Goal: Task Accomplishment & Management: Manage account settings

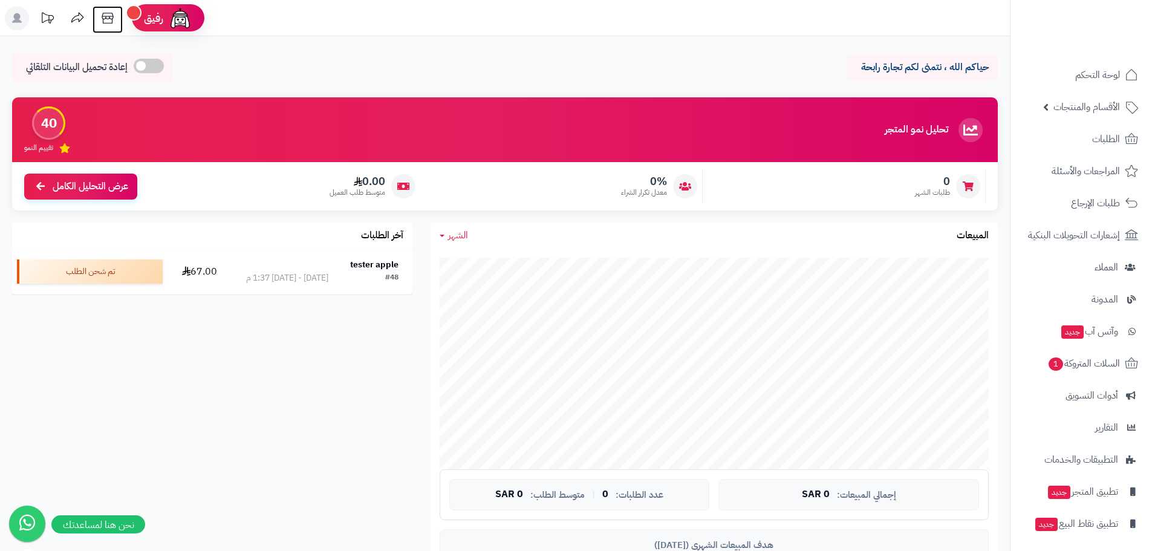
click at [103, 13] on icon at bounding box center [107, 18] width 11 height 11
click at [1098, 111] on span "الأقسام والمنتجات" at bounding box center [1086, 107] width 67 height 17
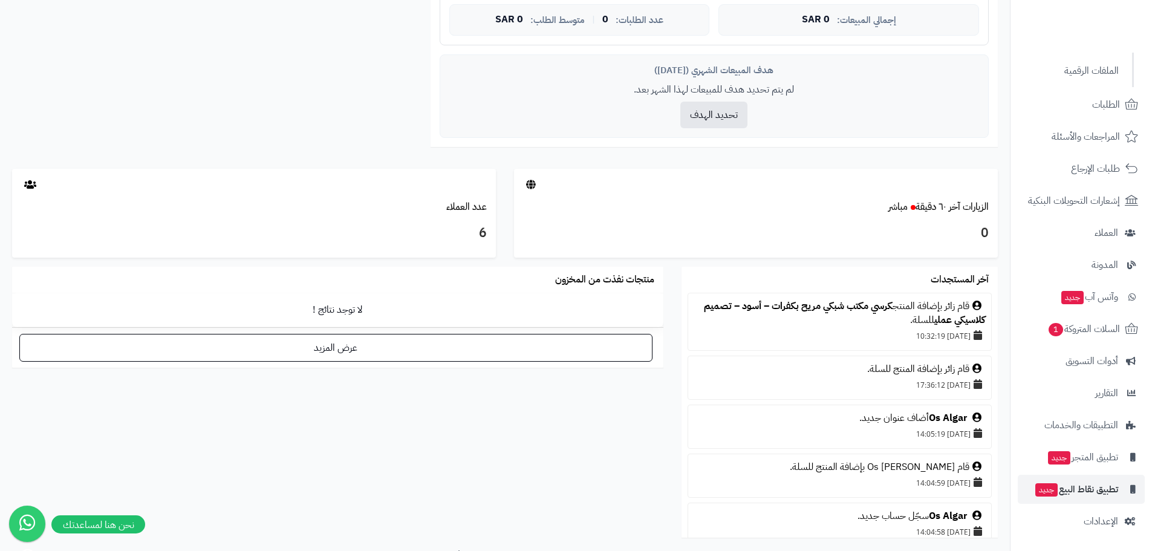
scroll to position [484, 0]
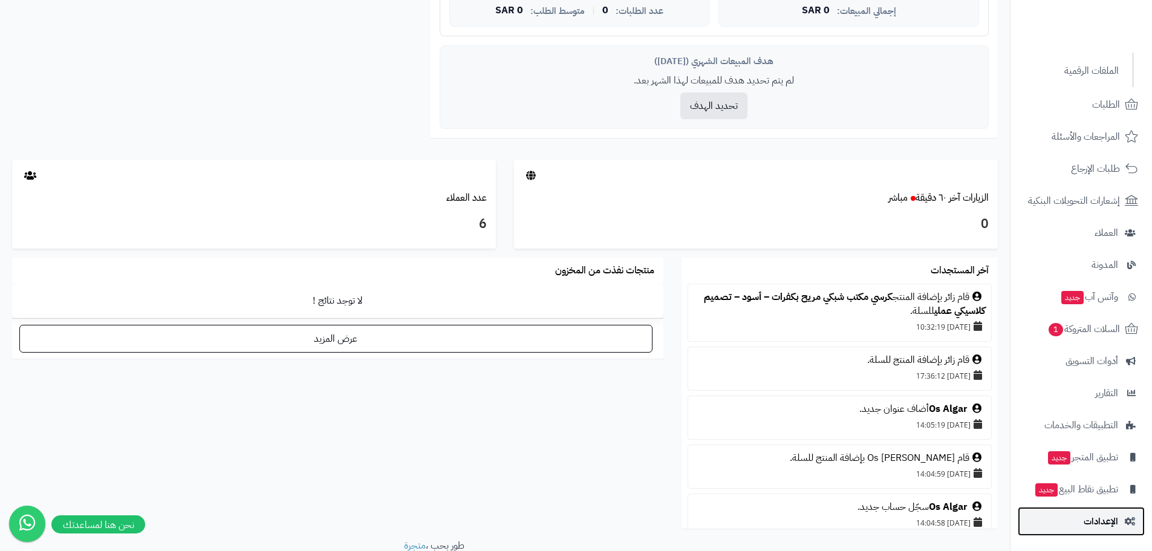
click at [1106, 519] on span "الإعدادات" at bounding box center [1100, 521] width 34 height 17
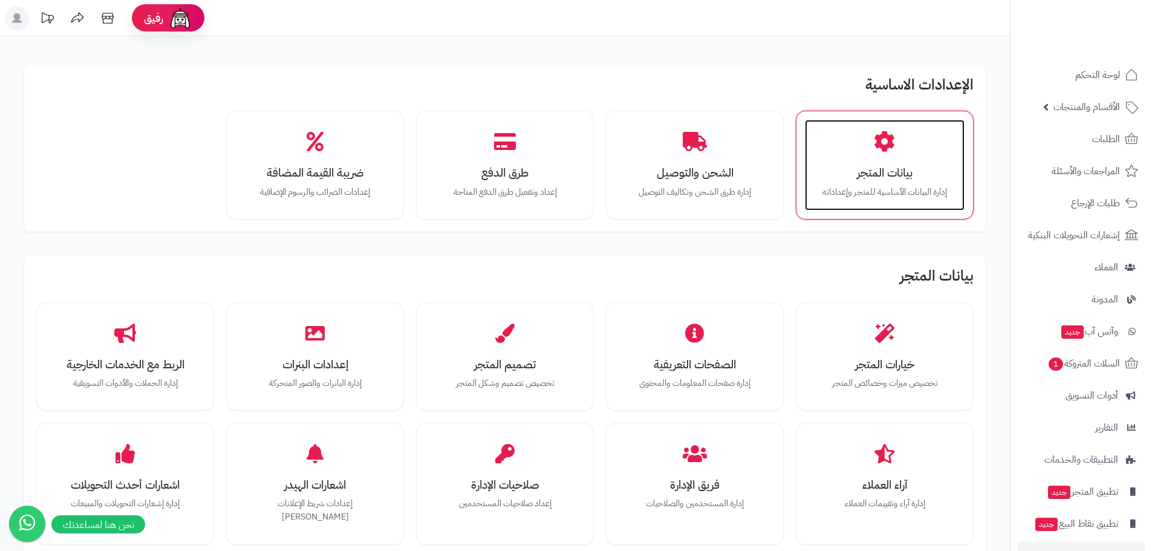
click at [849, 181] on div "بيانات المتجر إدارة البيانات الأساسية للمتجر وإعداداته" at bounding box center [885, 165] width 160 height 91
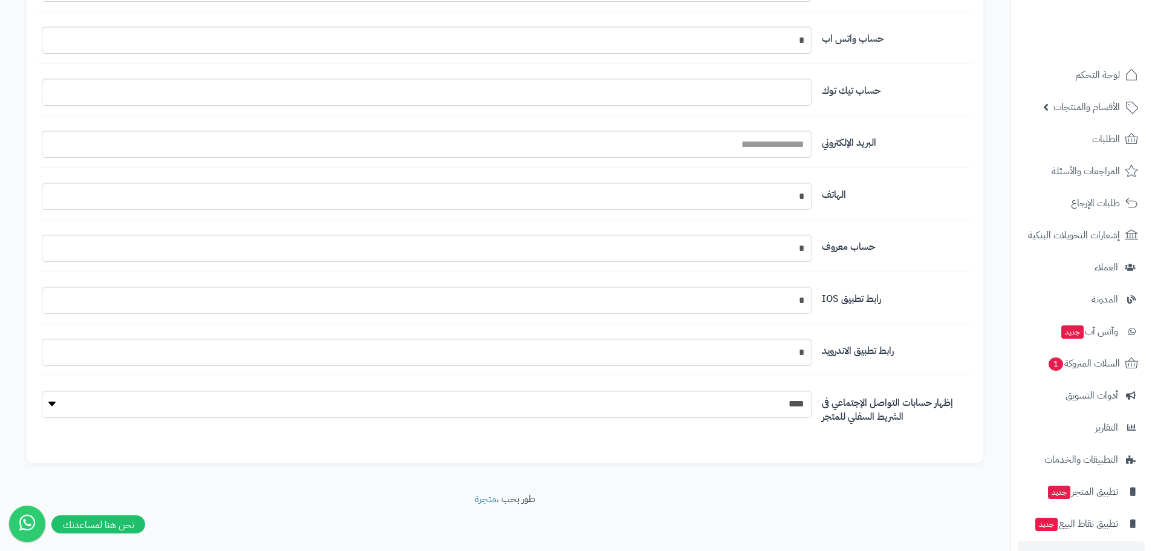
scroll to position [1247, 0]
click at [1097, 495] on span "تطبيق المتجر جديد" at bounding box center [1082, 491] width 71 height 17
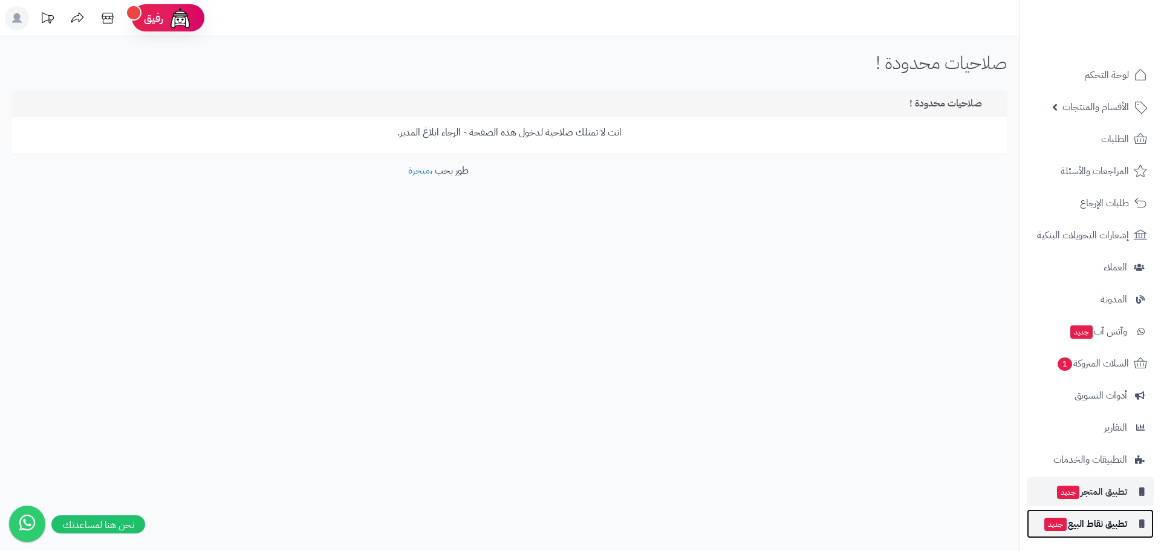
click at [1105, 522] on span "تطبيق نقاط البيع جديد" at bounding box center [1085, 523] width 84 height 17
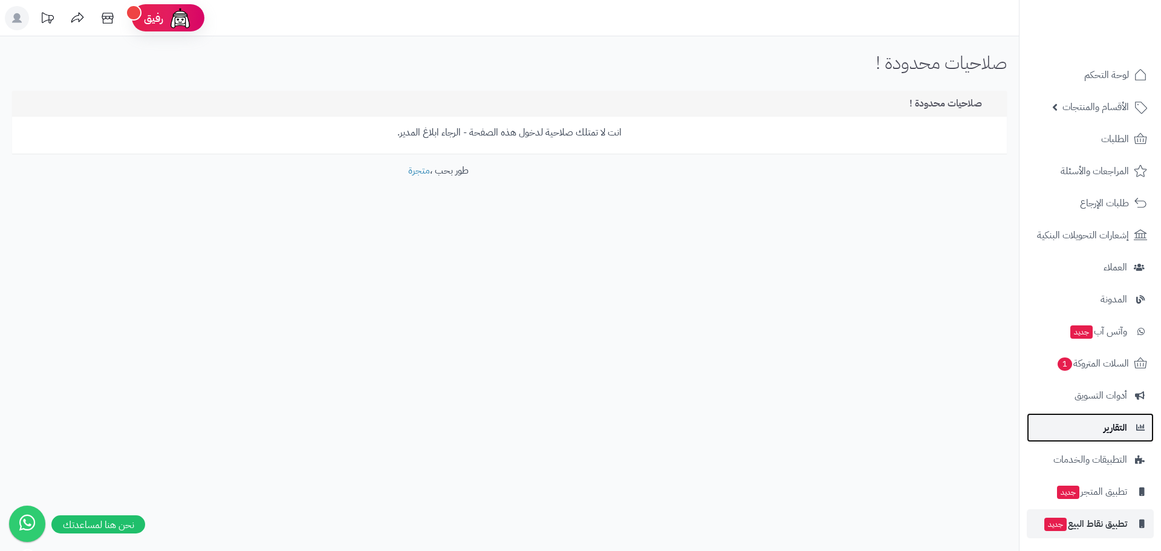
click at [1101, 425] on link "التقارير" at bounding box center [1090, 427] width 127 height 29
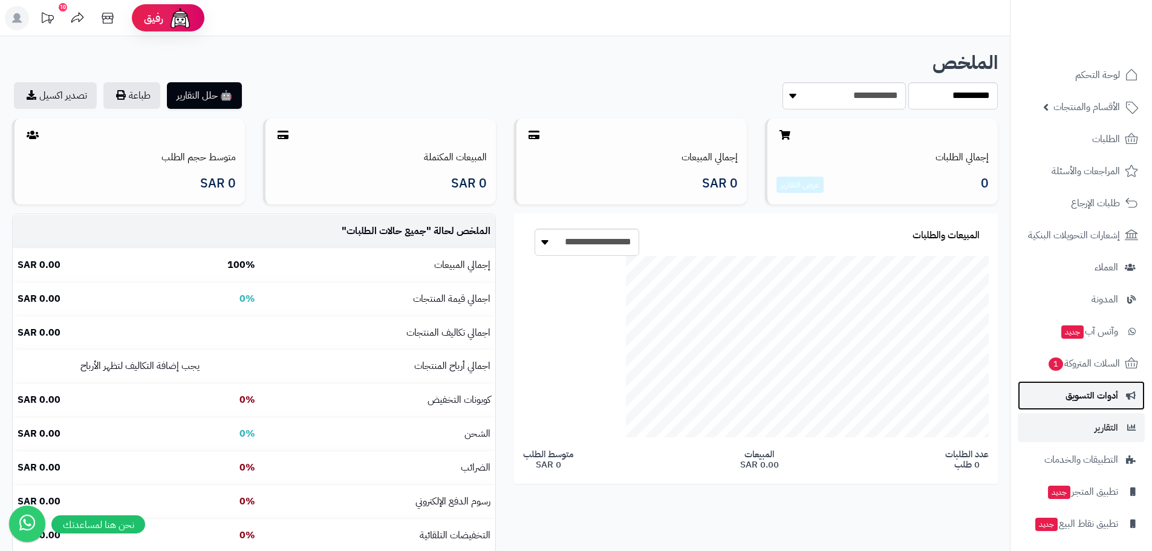
click at [1091, 395] on span "أدوات التسويق" at bounding box center [1091, 395] width 53 height 17
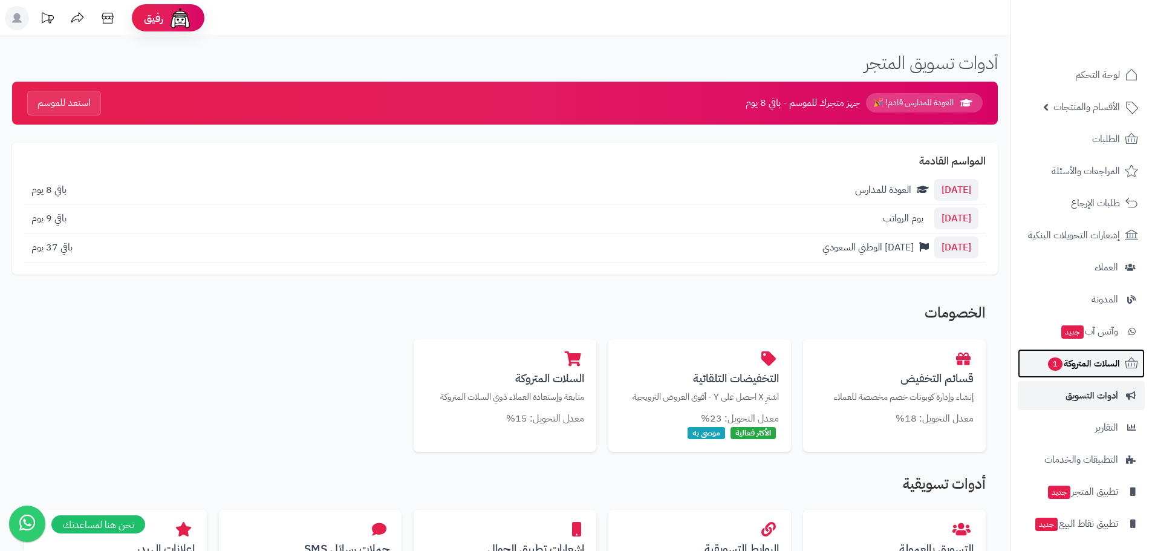
click at [1078, 363] on span "السلات المتروكة 1" at bounding box center [1083, 363] width 73 height 17
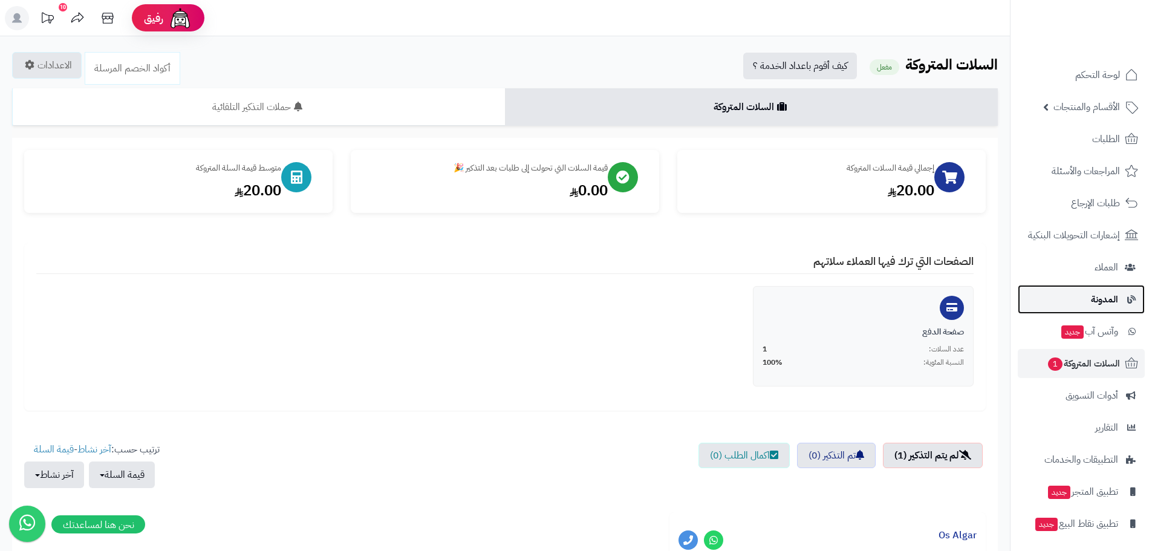
click at [1090, 306] on link "المدونة" at bounding box center [1080, 299] width 127 height 29
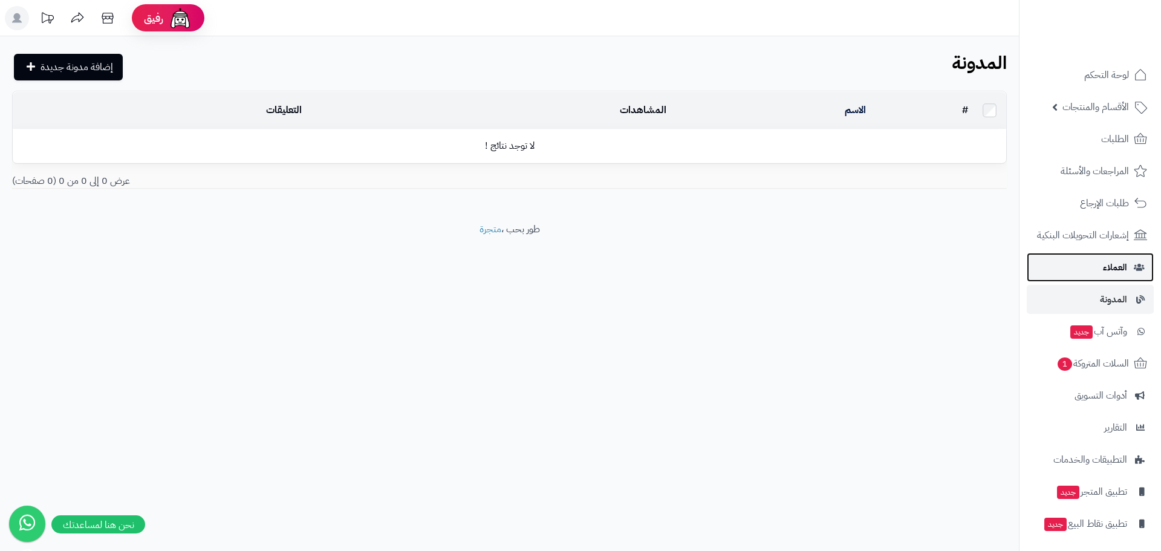
click at [1100, 269] on link "العملاء" at bounding box center [1090, 267] width 127 height 29
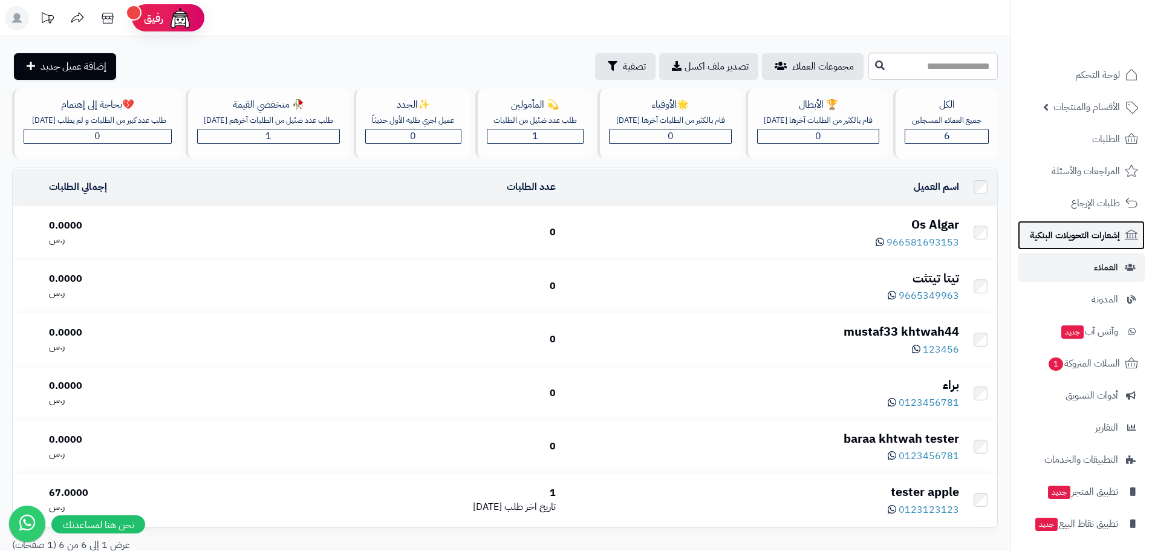
click at [1092, 235] on span "إشعارات التحويلات البنكية" at bounding box center [1075, 235] width 90 height 17
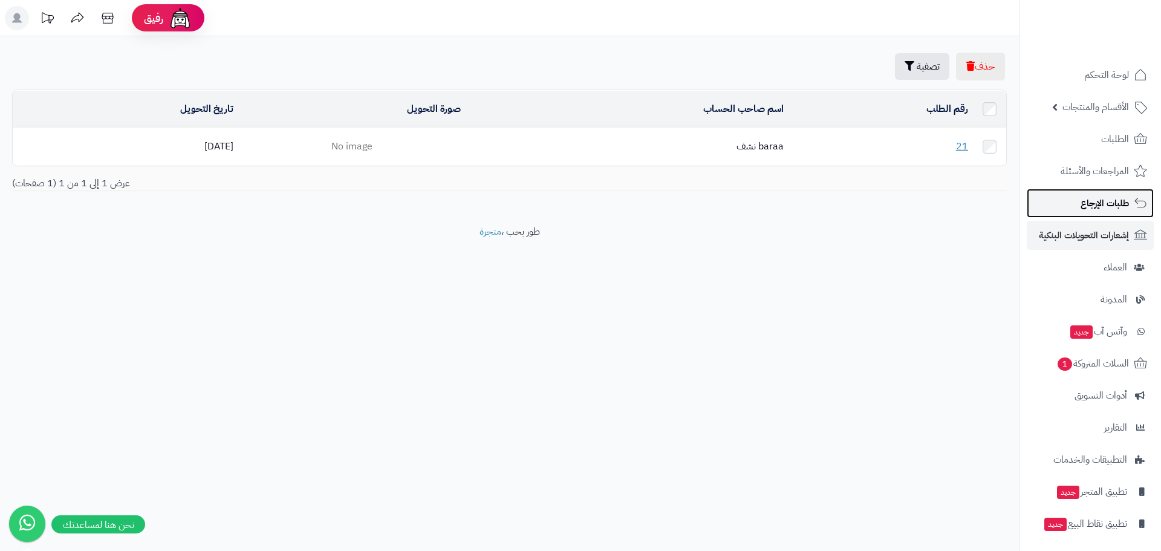
click at [1097, 203] on span "طلبات الإرجاع" at bounding box center [1104, 203] width 48 height 17
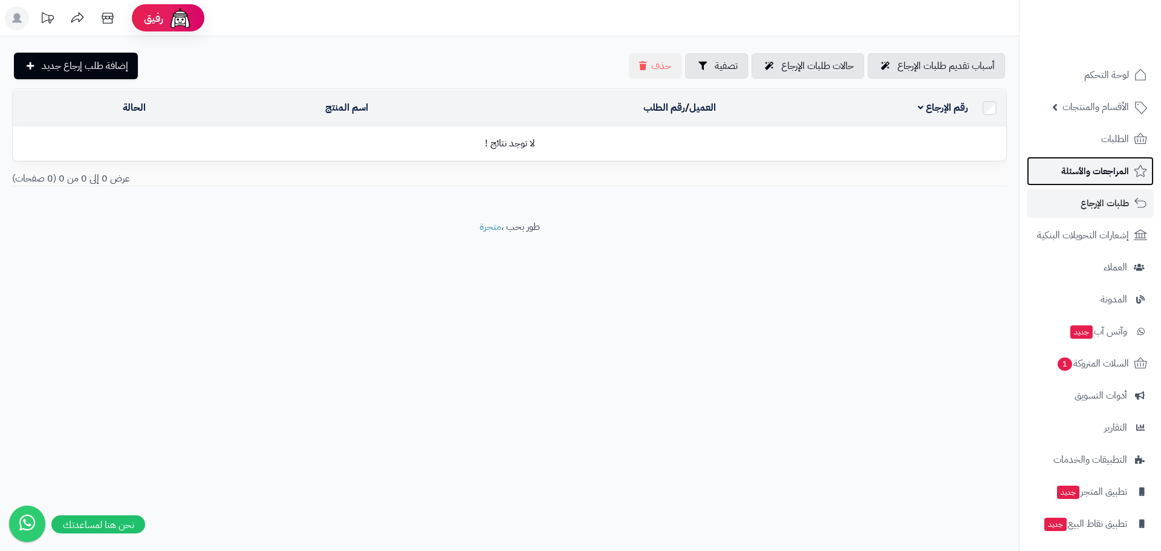
click at [1094, 170] on span "المراجعات والأسئلة" at bounding box center [1095, 171] width 68 height 17
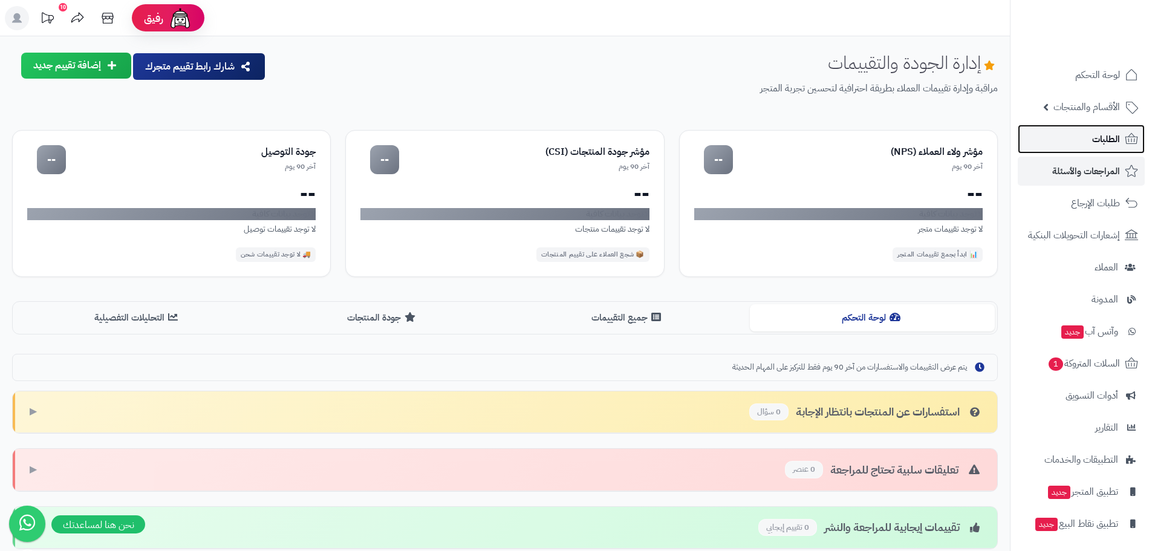
click at [1093, 135] on span "الطلبات" at bounding box center [1106, 139] width 28 height 17
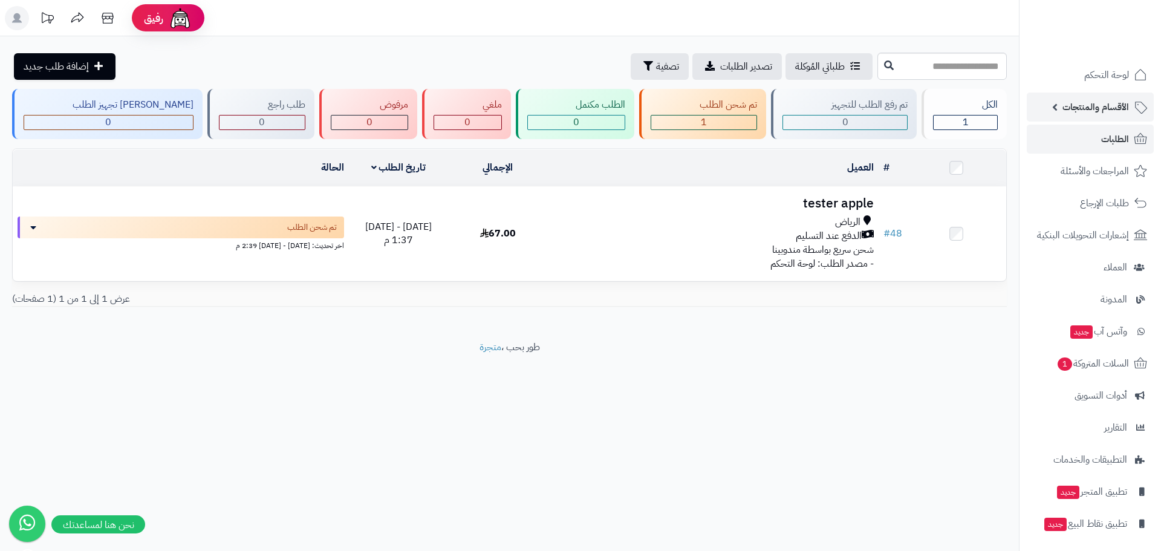
click at [1101, 108] on span "الأقسام والمنتجات" at bounding box center [1095, 107] width 67 height 17
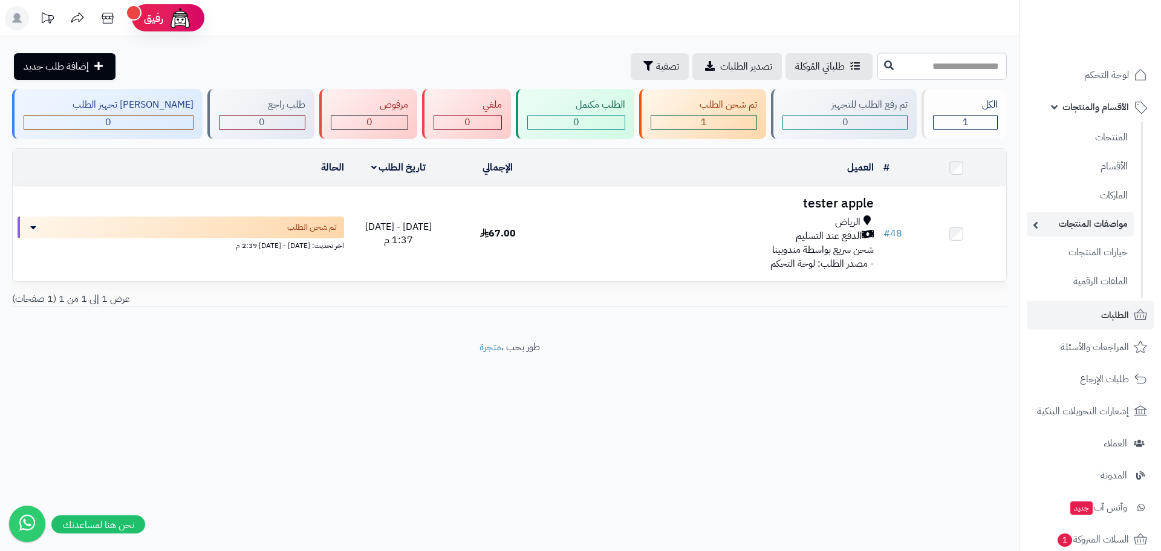
click at [1088, 222] on link "مواصفات المنتجات" at bounding box center [1080, 224] width 107 height 25
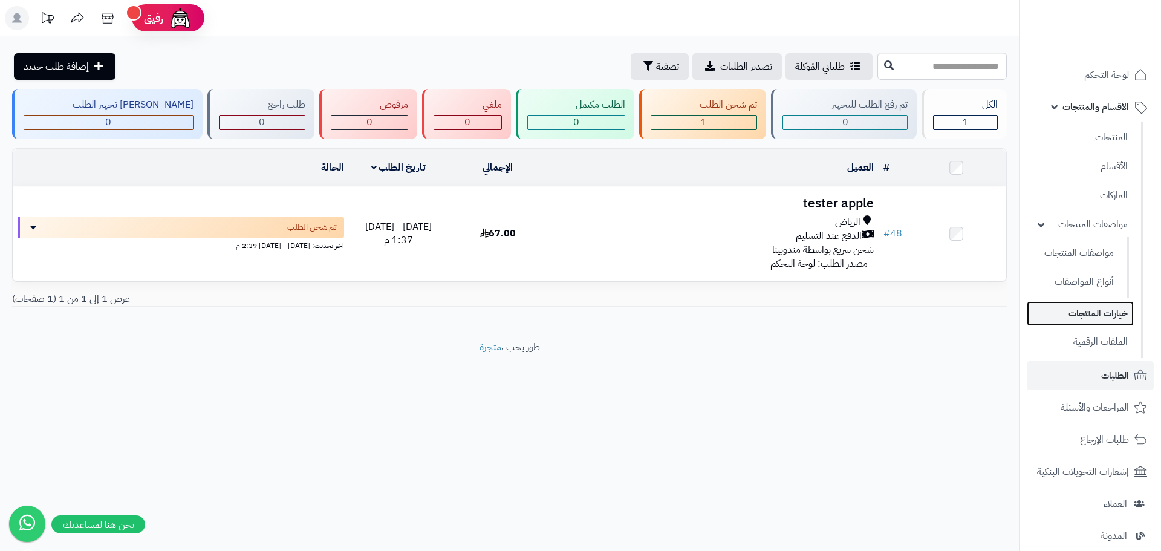
click at [1105, 319] on link "خيارات المنتجات" at bounding box center [1080, 313] width 107 height 25
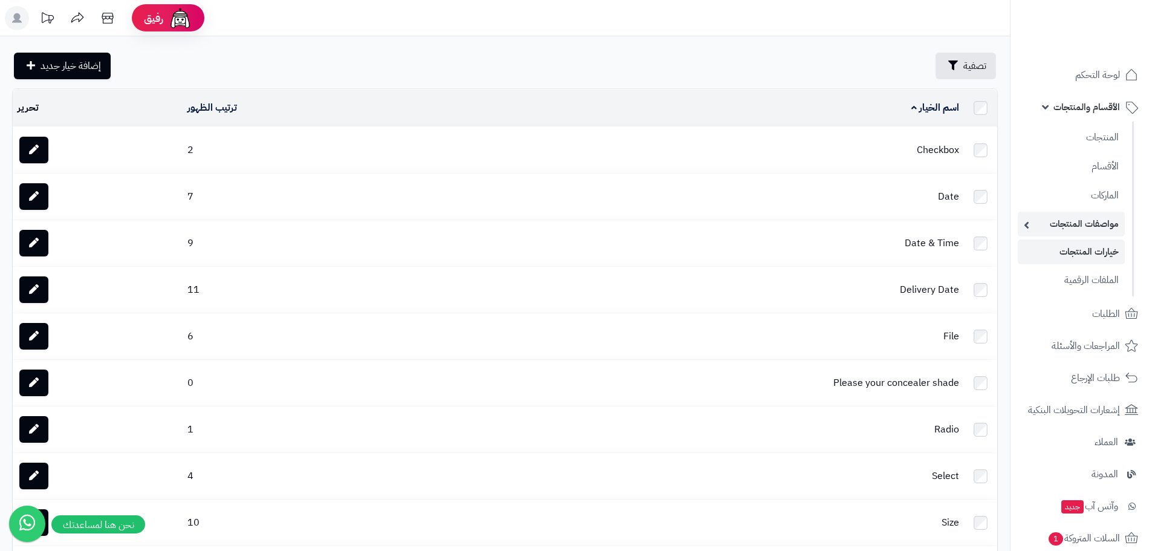
click at [1102, 231] on link "مواصفات المنتجات" at bounding box center [1070, 224] width 107 height 25
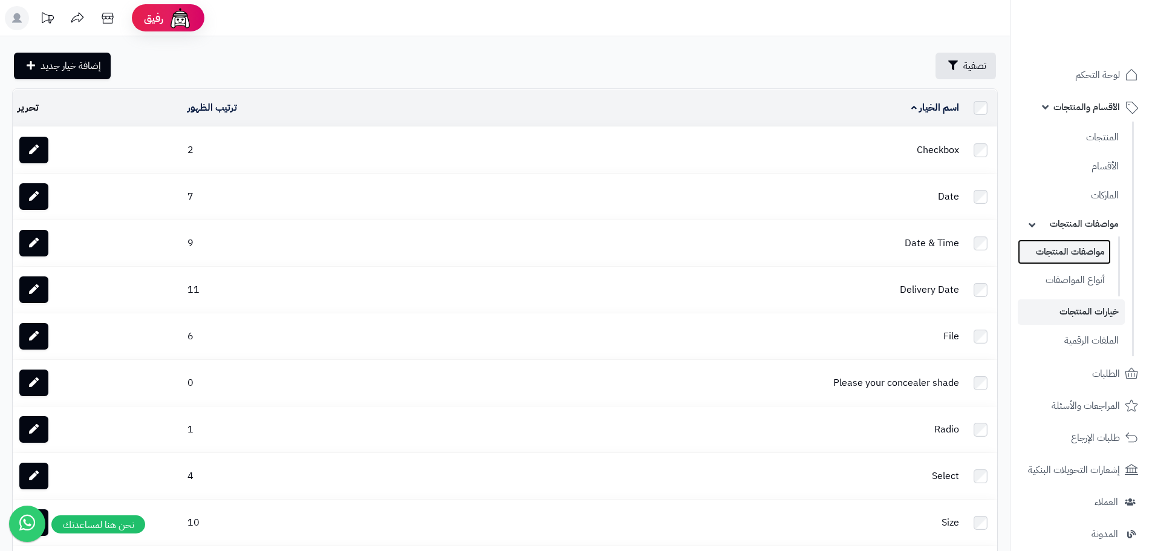
click at [1081, 250] on link "مواصفات المنتجات" at bounding box center [1063, 251] width 93 height 25
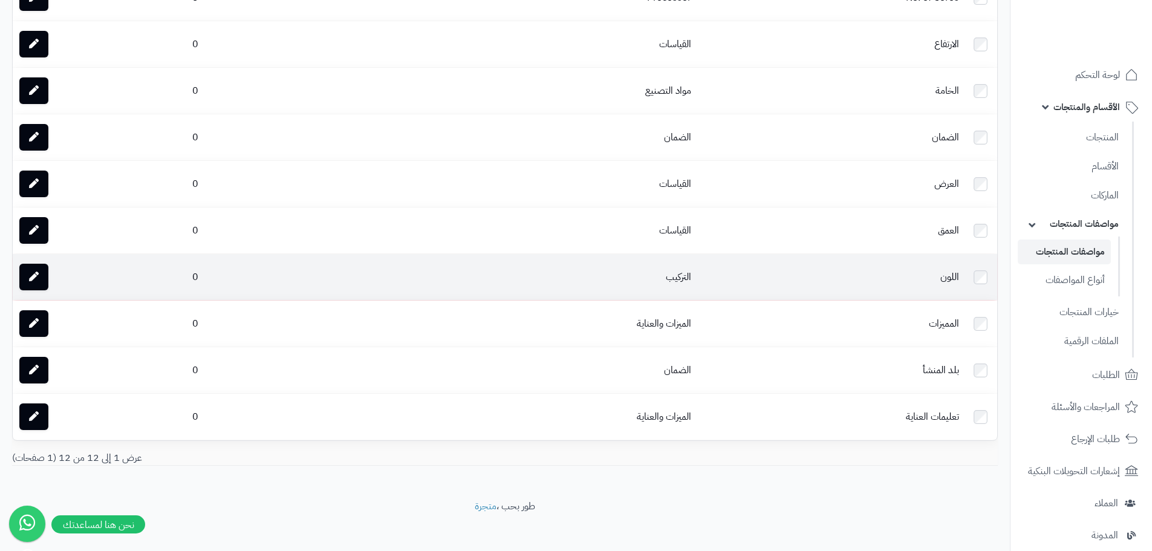
scroll to position [253, 0]
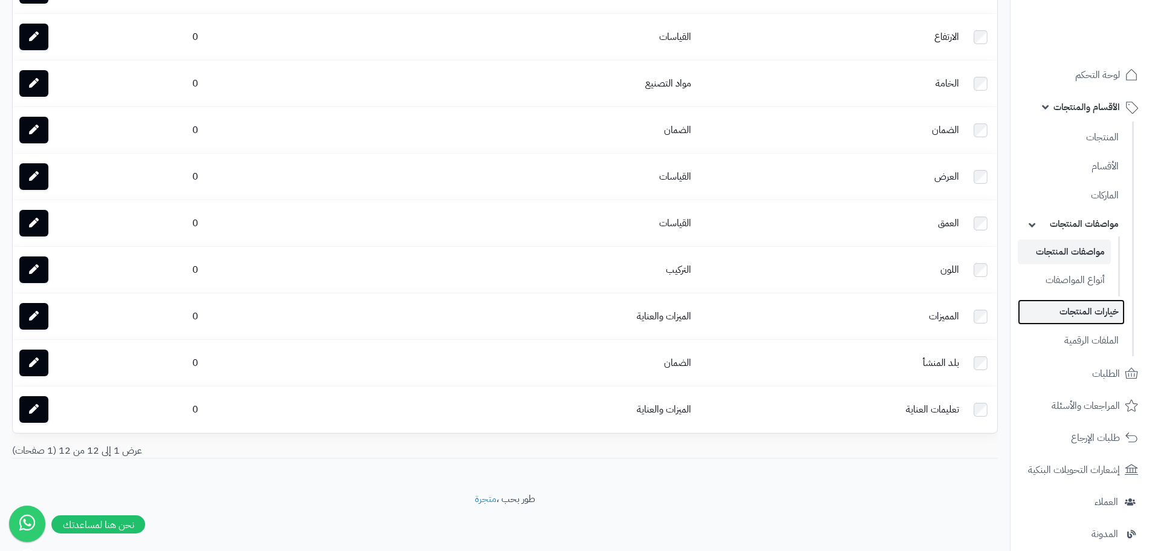
click at [1088, 308] on link "خيارات المنتجات" at bounding box center [1070, 311] width 107 height 25
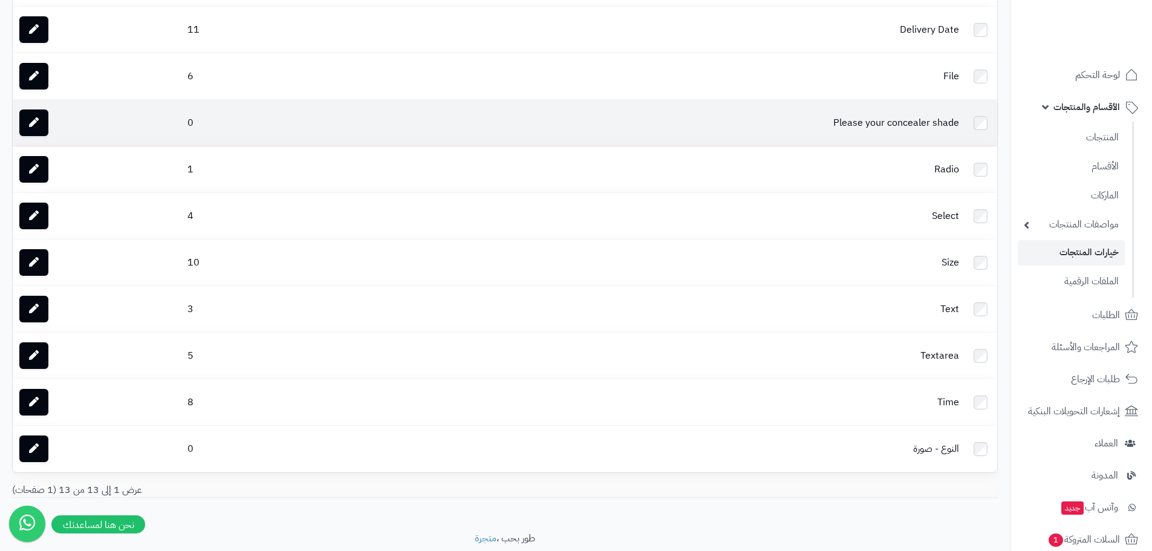
scroll to position [299, 0]
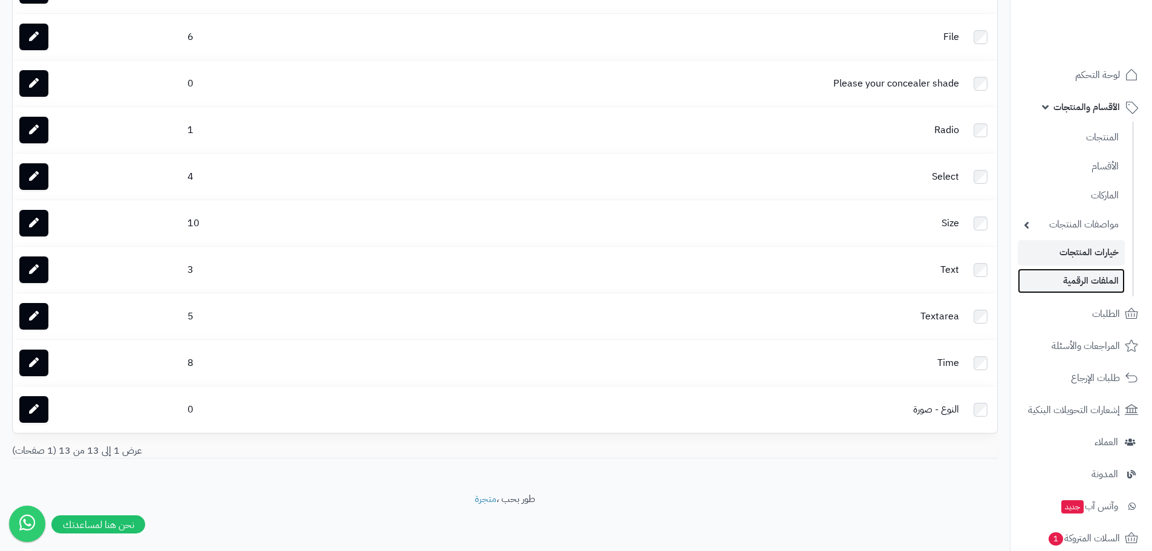
click at [1092, 286] on link "الملفات الرقمية" at bounding box center [1070, 280] width 107 height 25
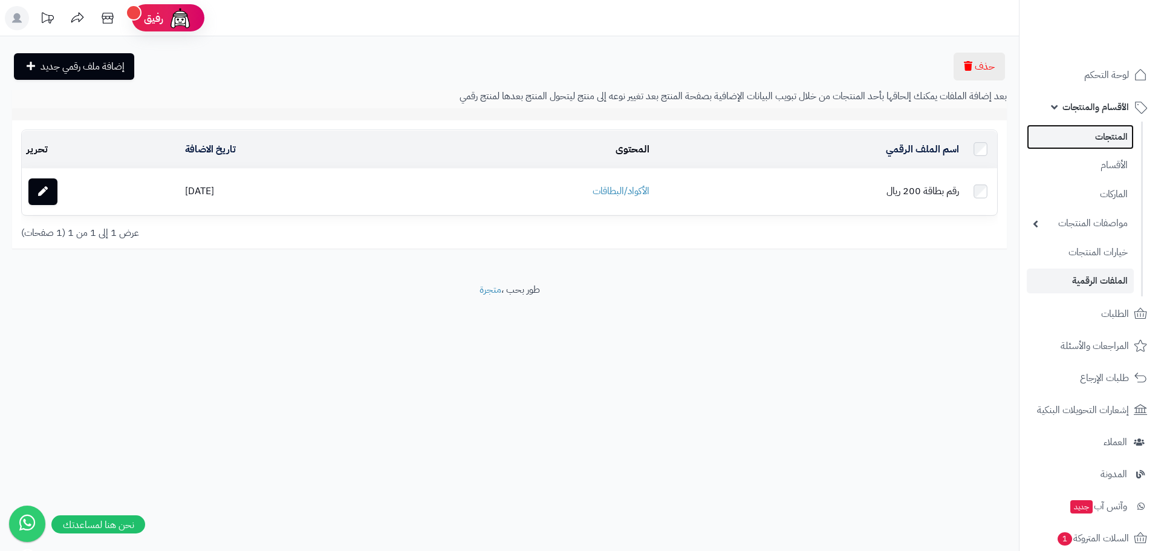
click at [1089, 138] on link "المنتجات" at bounding box center [1080, 137] width 107 height 25
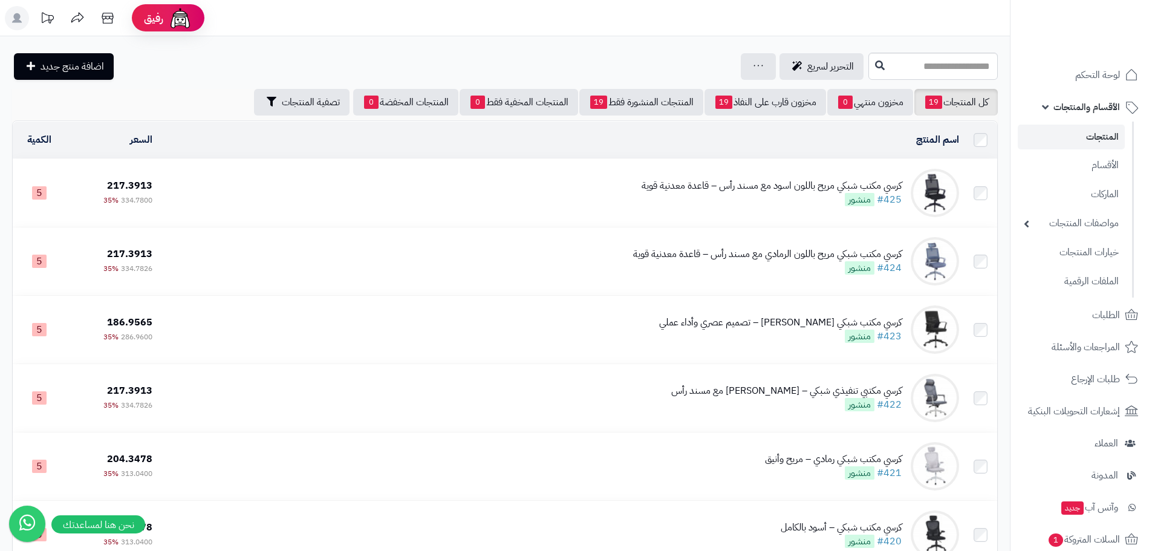
click at [456, 189] on td "كرسي مكتب شبكي مريح باللون اسود مع مسند رأس – قاعدة معدنية قوية #425 منشور" at bounding box center [560, 193] width 807 height 68
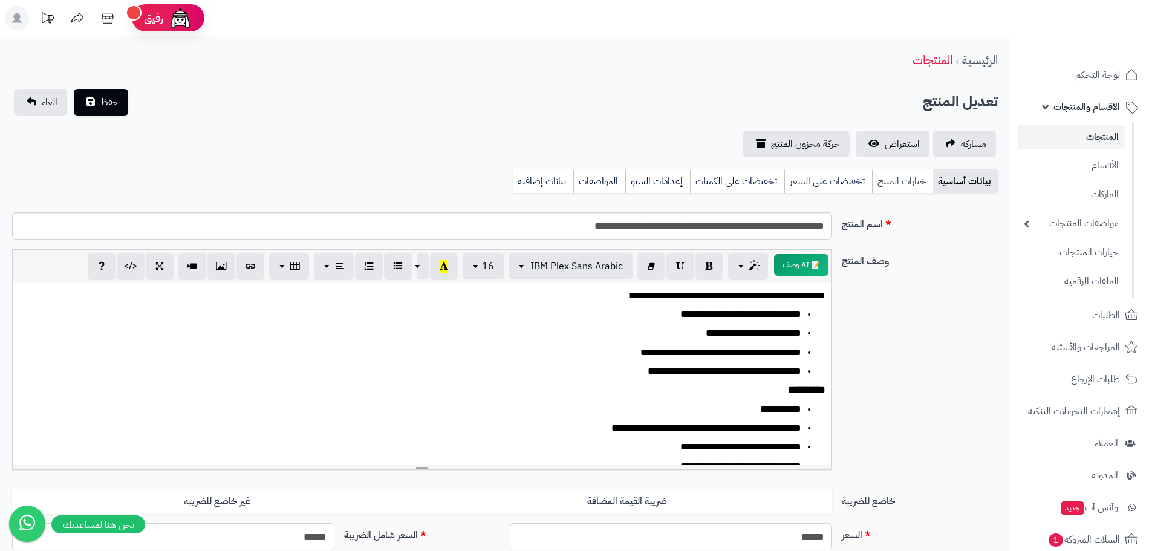
click at [898, 187] on link "خيارات المنتج" at bounding box center [902, 181] width 61 height 24
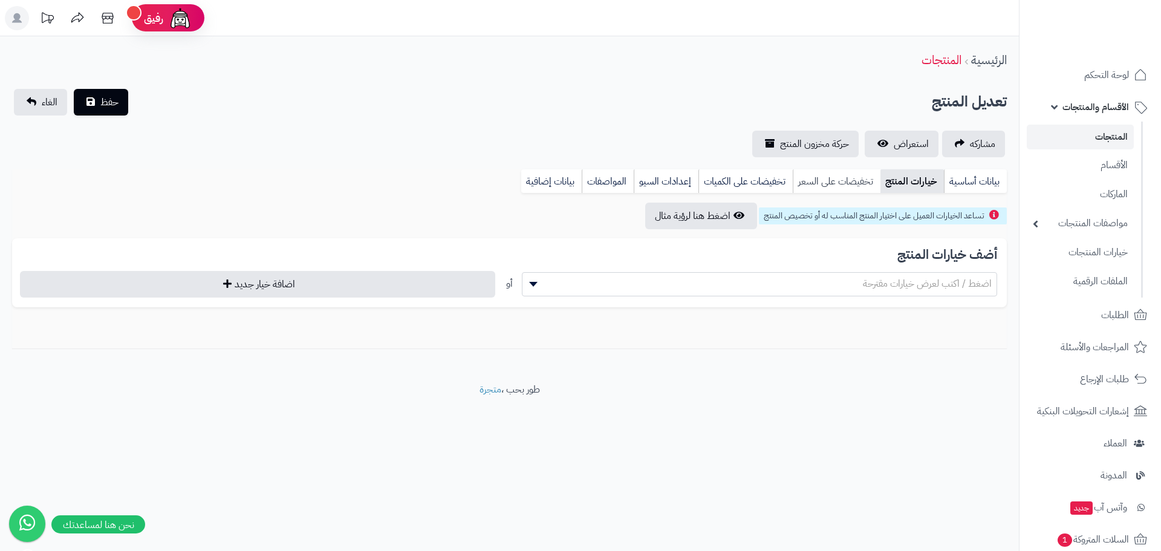
click at [852, 185] on link "تخفيضات على السعر" at bounding box center [837, 181] width 88 height 24
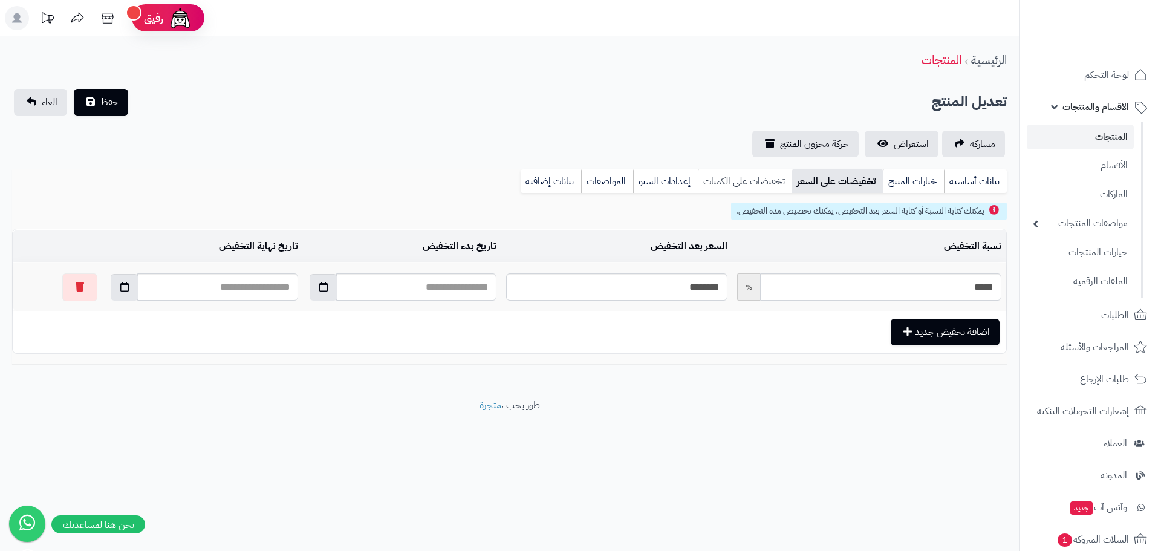
click at [757, 184] on link "تخفيضات على الكميات" at bounding box center [745, 181] width 94 height 24
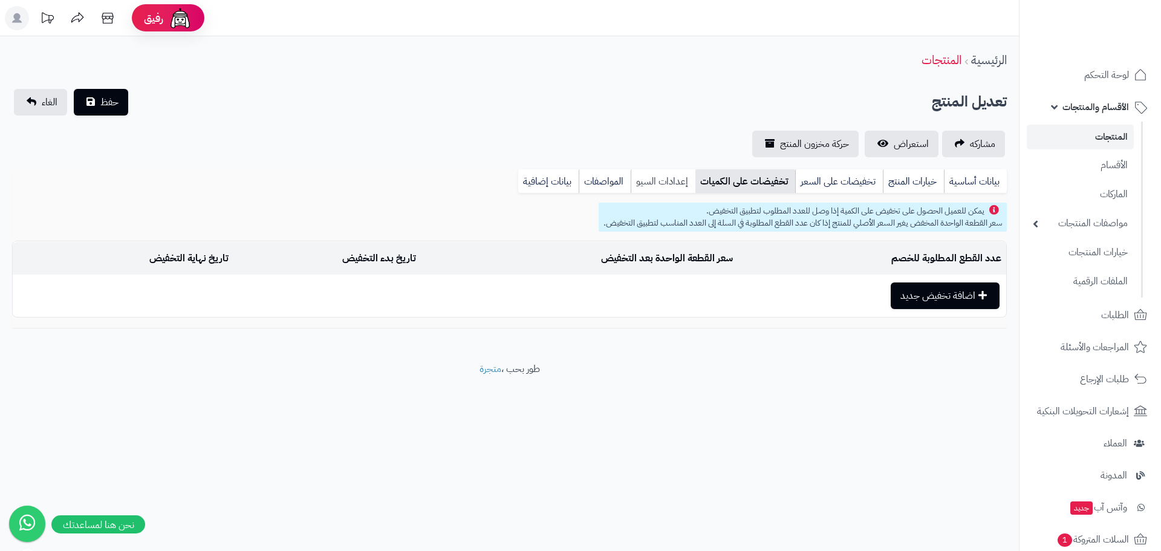
click at [650, 189] on link "إعدادات السيو" at bounding box center [663, 181] width 65 height 24
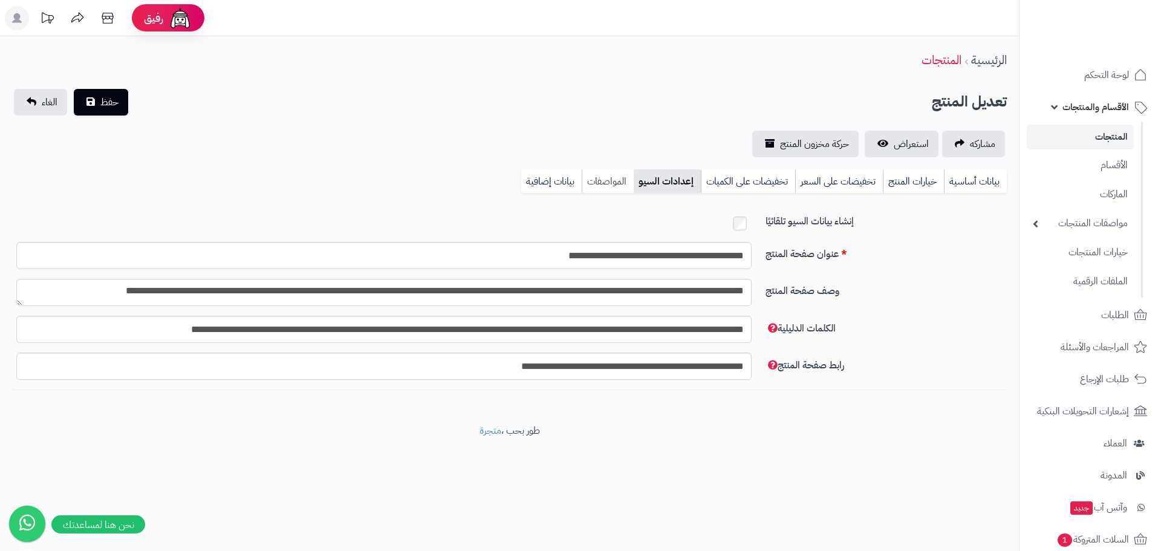
click at [610, 184] on link "المواصفات" at bounding box center [608, 181] width 52 height 24
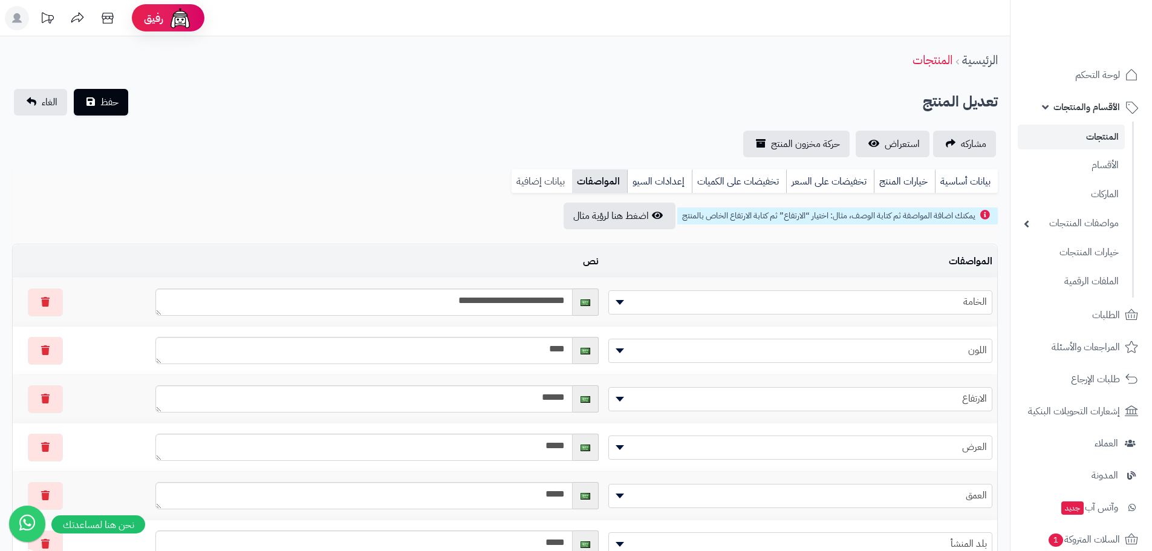
click at [560, 182] on link "بيانات إضافية" at bounding box center [541, 181] width 60 height 24
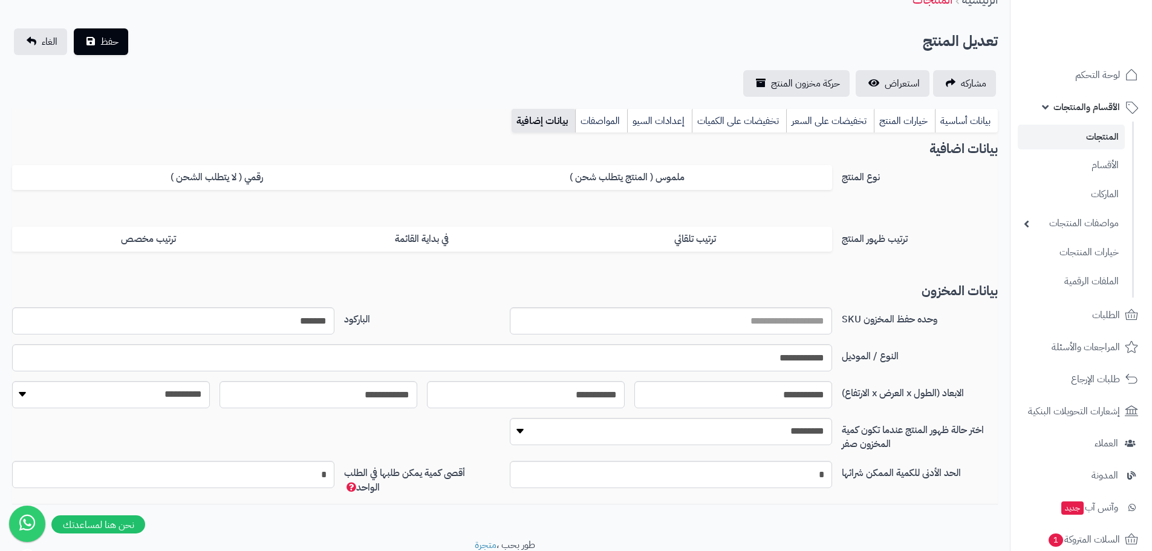
scroll to position [108, 0]
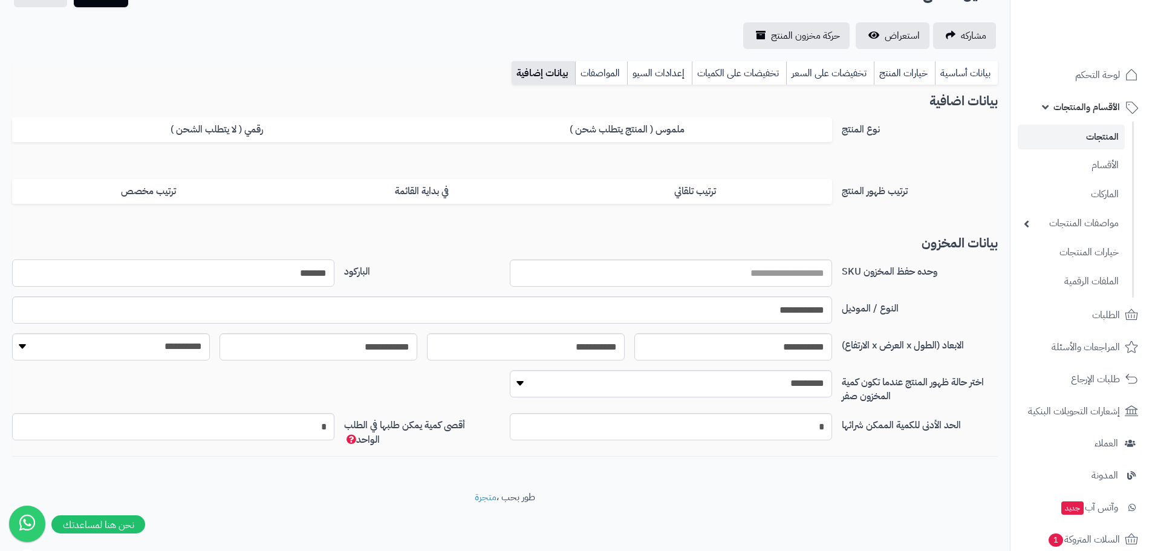
click at [246, 274] on input "*******" at bounding box center [173, 272] width 322 height 27
click at [18, 271] on input "*******" at bounding box center [173, 272] width 322 height 27
click at [34, 348] on select "**********" at bounding box center [111, 346] width 198 height 27
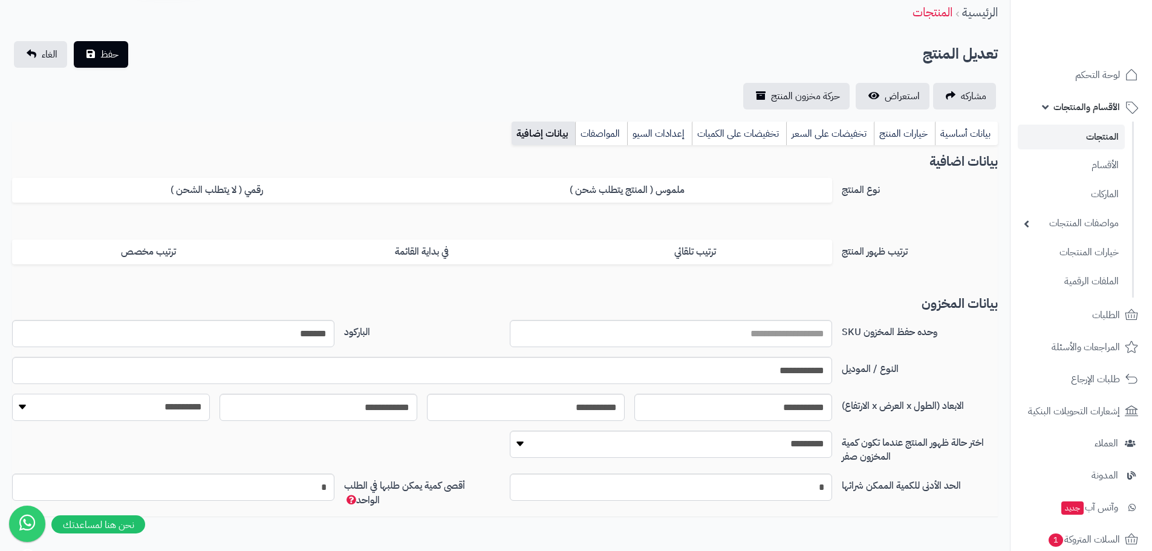
scroll to position [0, 0]
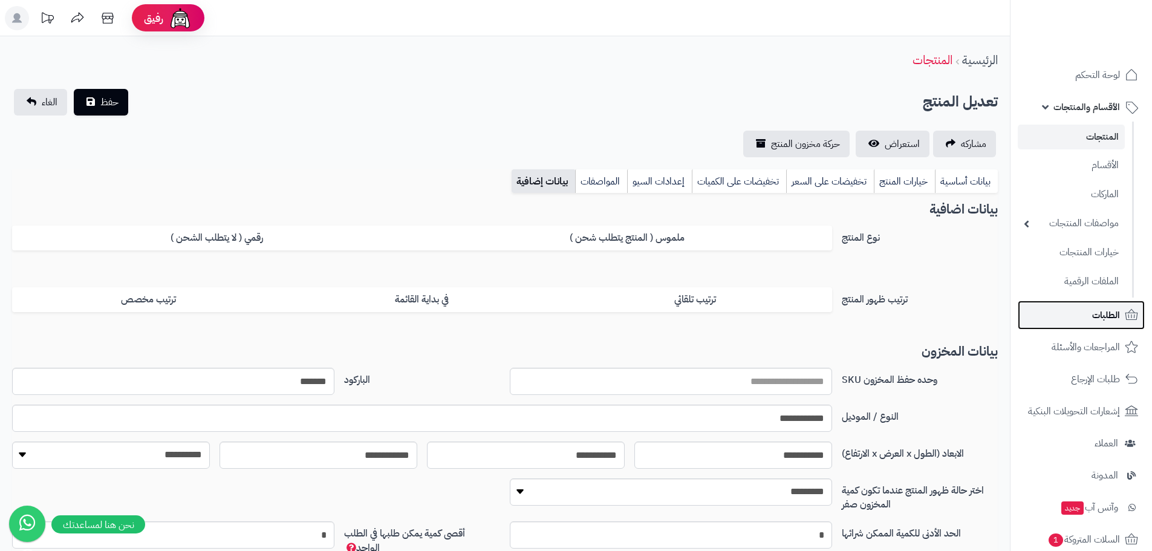
click at [1102, 310] on span "الطلبات" at bounding box center [1106, 315] width 28 height 17
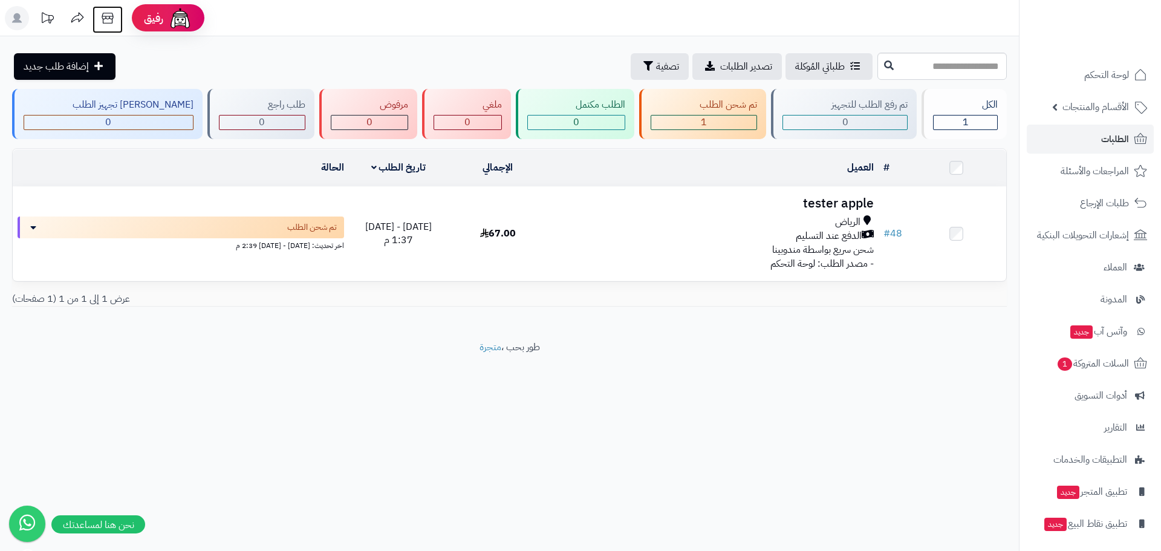
click at [106, 21] on icon at bounding box center [108, 18] width 24 height 24
click at [1094, 136] on link "الطلبات" at bounding box center [1090, 139] width 127 height 29
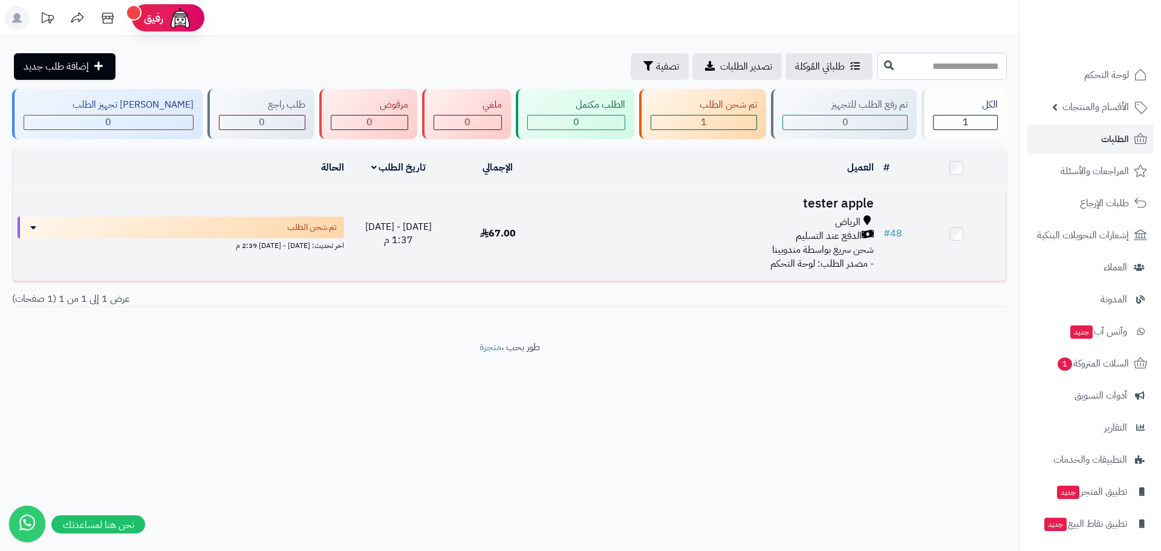
click at [675, 247] on div "الرياض الدفع عند التسليم شحن سريع بواسطة مندوبينا" at bounding box center [713, 236] width 321 height 42
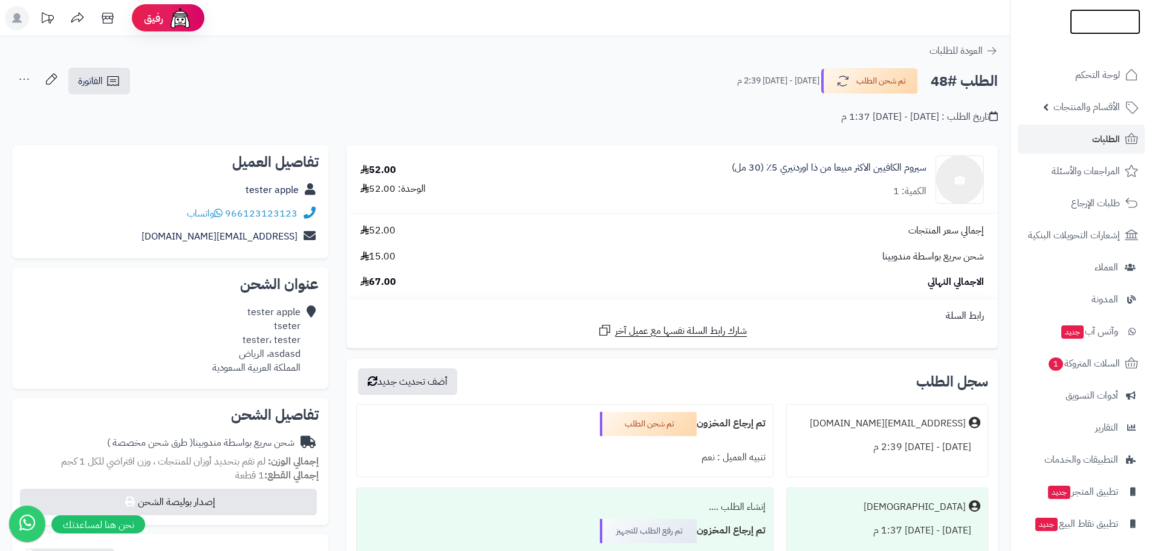
click at [1127, 34] on img at bounding box center [1104, 46] width 71 height 25
